Goal: Find specific page/section: Find specific page/section

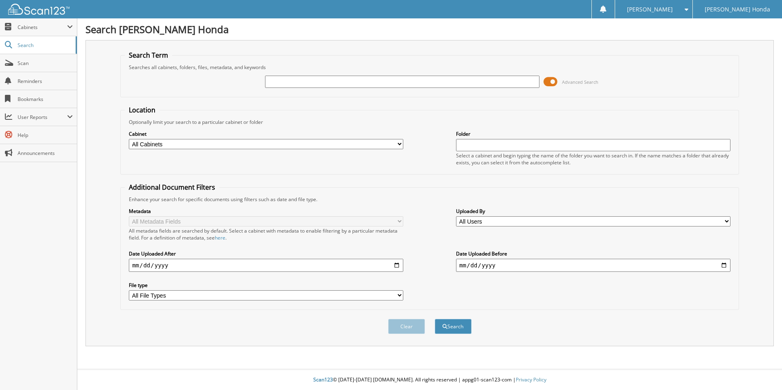
click at [377, 81] on input "text" at bounding box center [402, 82] width 274 height 12
type input "298957"
click at [435, 319] on button "Search" at bounding box center [453, 326] width 37 height 15
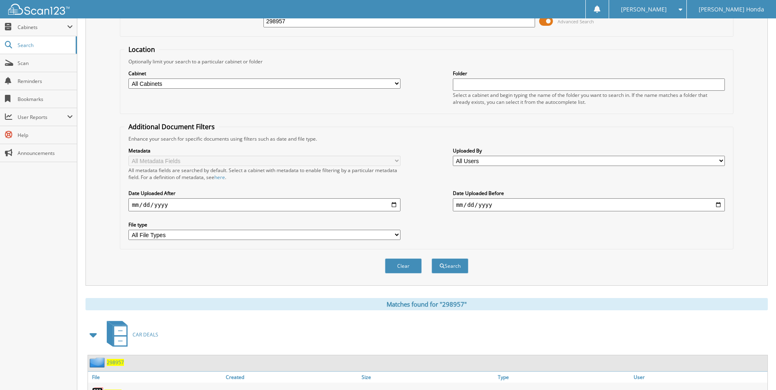
scroll to position [119, 0]
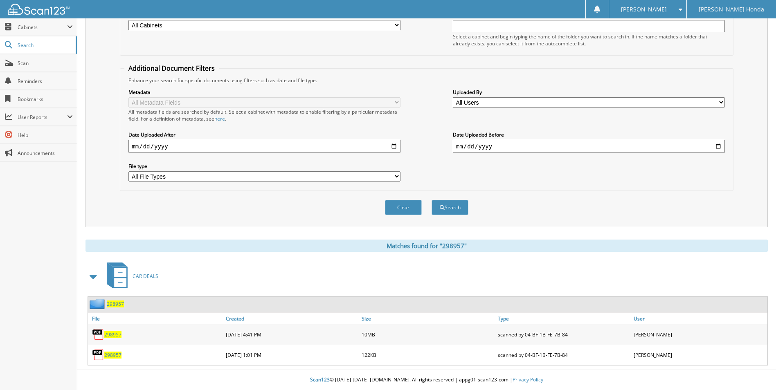
click at [115, 335] on span "298957" at bounding box center [112, 334] width 17 height 7
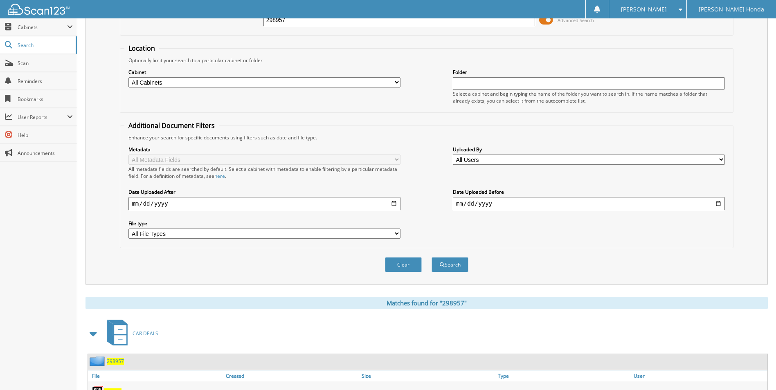
scroll to position [0, 0]
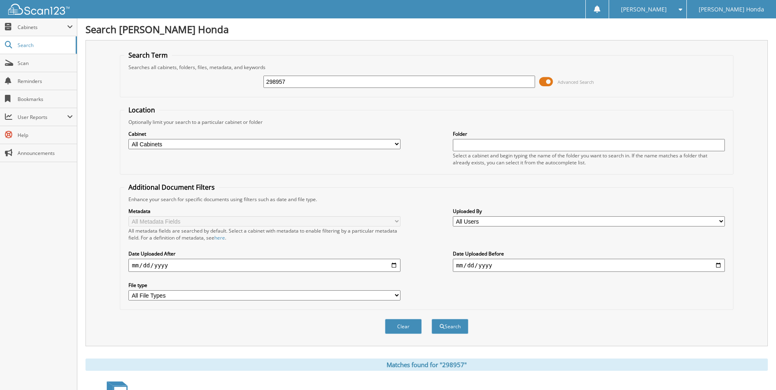
click at [315, 87] on input "298957" at bounding box center [399, 82] width 272 height 12
type input "2"
type input "3"
type input "354395"
click at [432, 319] on button "Search" at bounding box center [450, 326] width 37 height 15
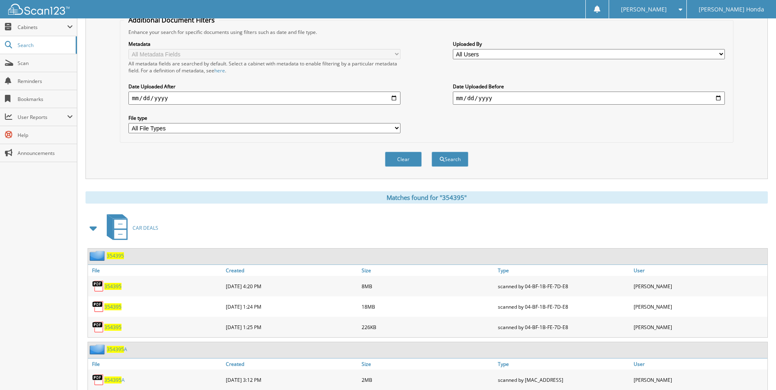
scroll to position [193, 0]
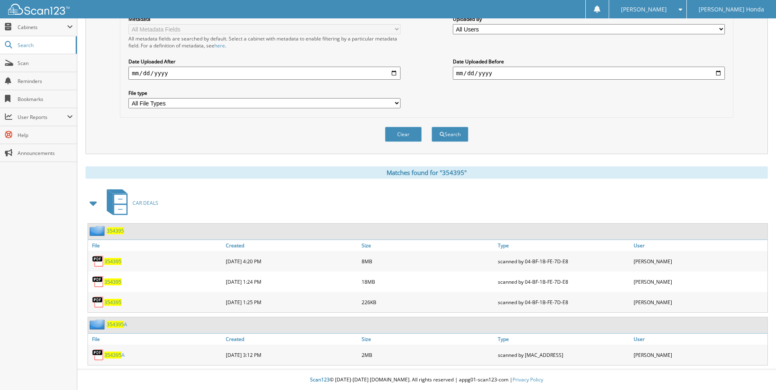
click at [117, 353] on span "354395" at bounding box center [112, 355] width 17 height 7
click at [115, 282] on span "354395" at bounding box center [112, 282] width 17 height 7
click at [115, 260] on span "354395" at bounding box center [112, 261] width 17 height 7
click at [112, 282] on span "354395" at bounding box center [112, 282] width 17 height 7
click at [118, 354] on span "354395" at bounding box center [112, 355] width 17 height 7
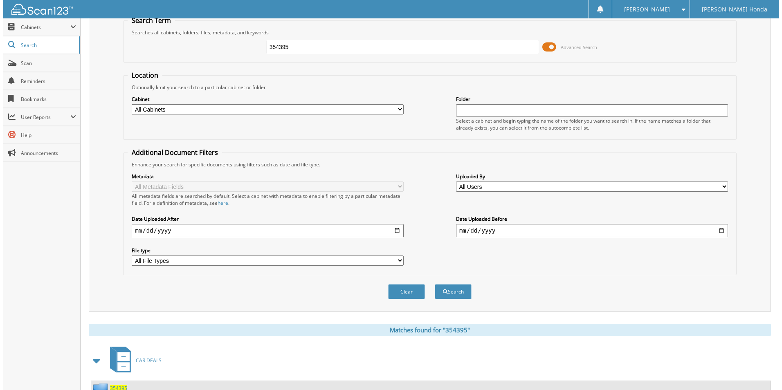
scroll to position [0, 0]
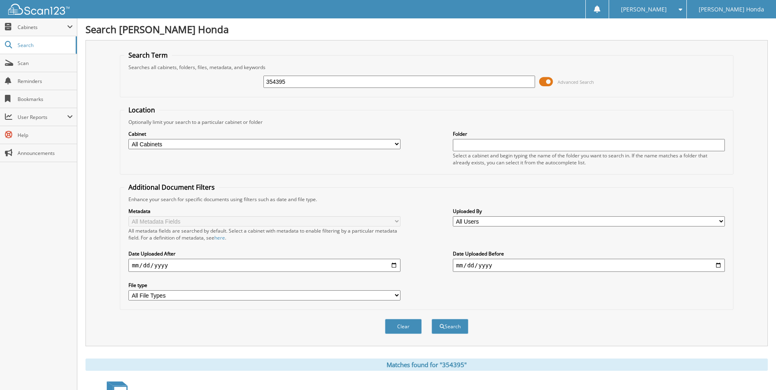
click at [544, 85] on span at bounding box center [546, 82] width 14 height 12
